Goal: Task Accomplishment & Management: Manage account settings

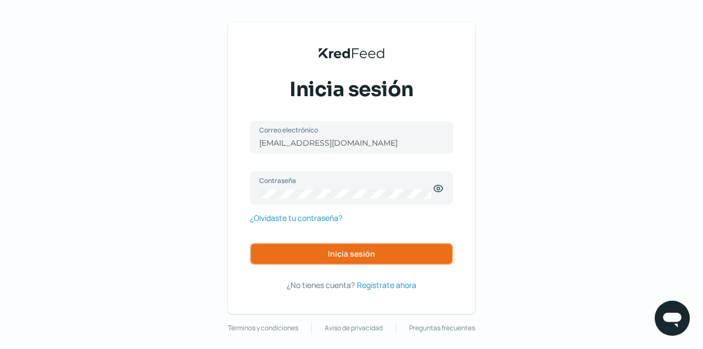
click at [349, 250] on span "Inicia sesión" at bounding box center [351, 254] width 47 height 8
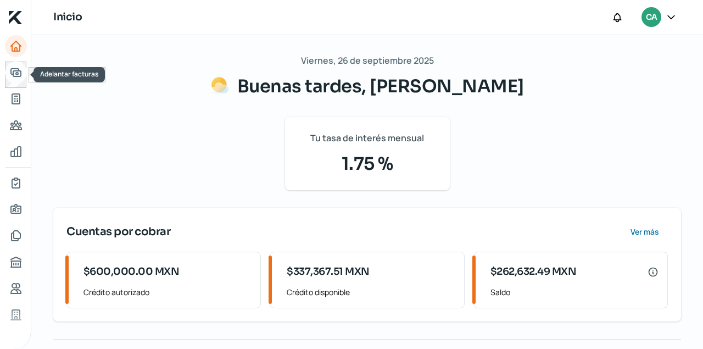
click at [16, 72] on icon "Adelantar facturas" at bounding box center [16, 73] width 10 height 8
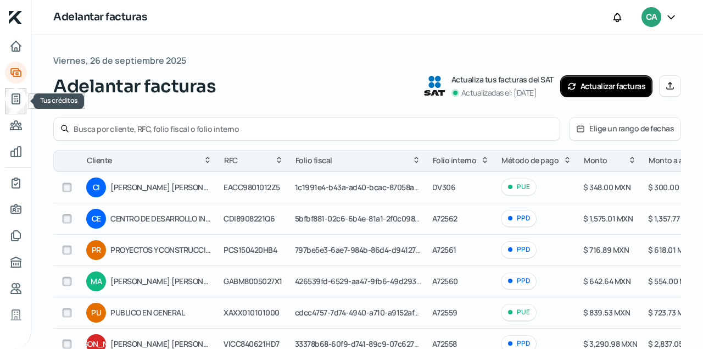
click at [14, 96] on icon "Tus créditos" at bounding box center [16, 99] width 8 height 10
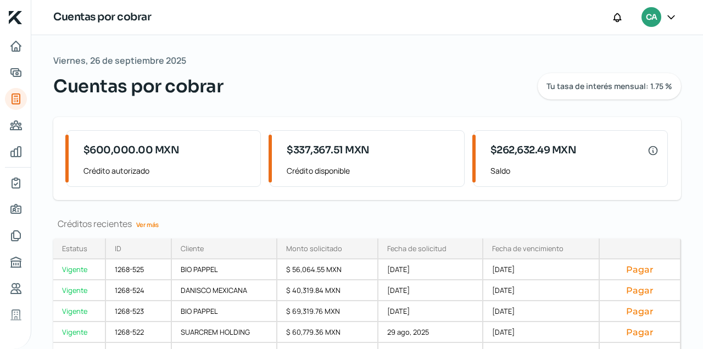
click at [141, 227] on link "Ver más" at bounding box center [147, 224] width 31 height 17
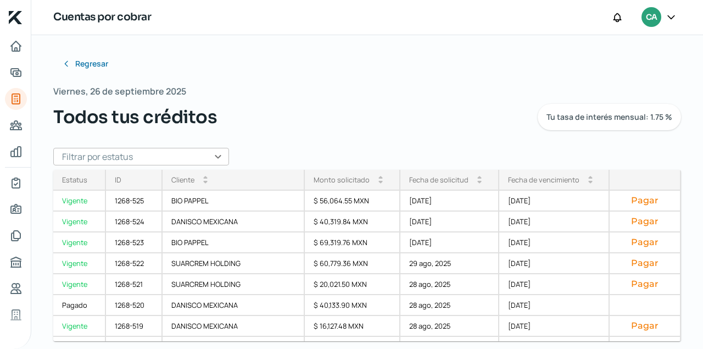
click at [218, 160] on input "text" at bounding box center [141, 157] width 176 height 18
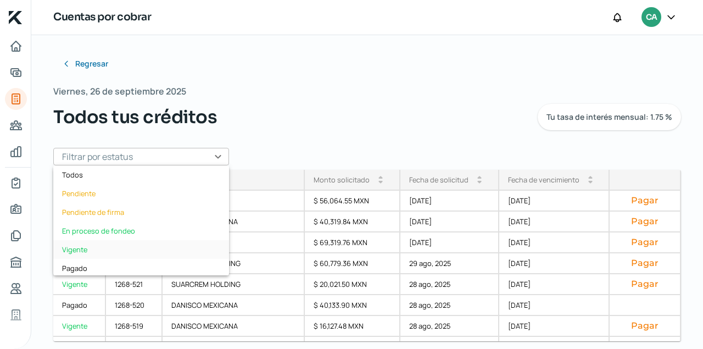
click at [81, 248] on div "Vigente" at bounding box center [141, 249] width 176 height 19
type input "Vigente"
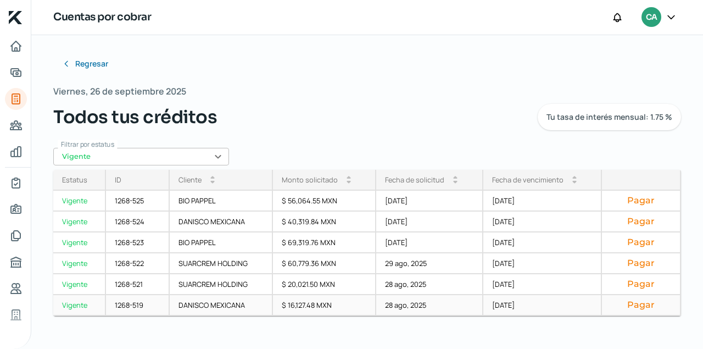
click at [646, 306] on button "Pagar" at bounding box center [641, 304] width 60 height 11
